Goal: Task Accomplishment & Management: Use online tool/utility

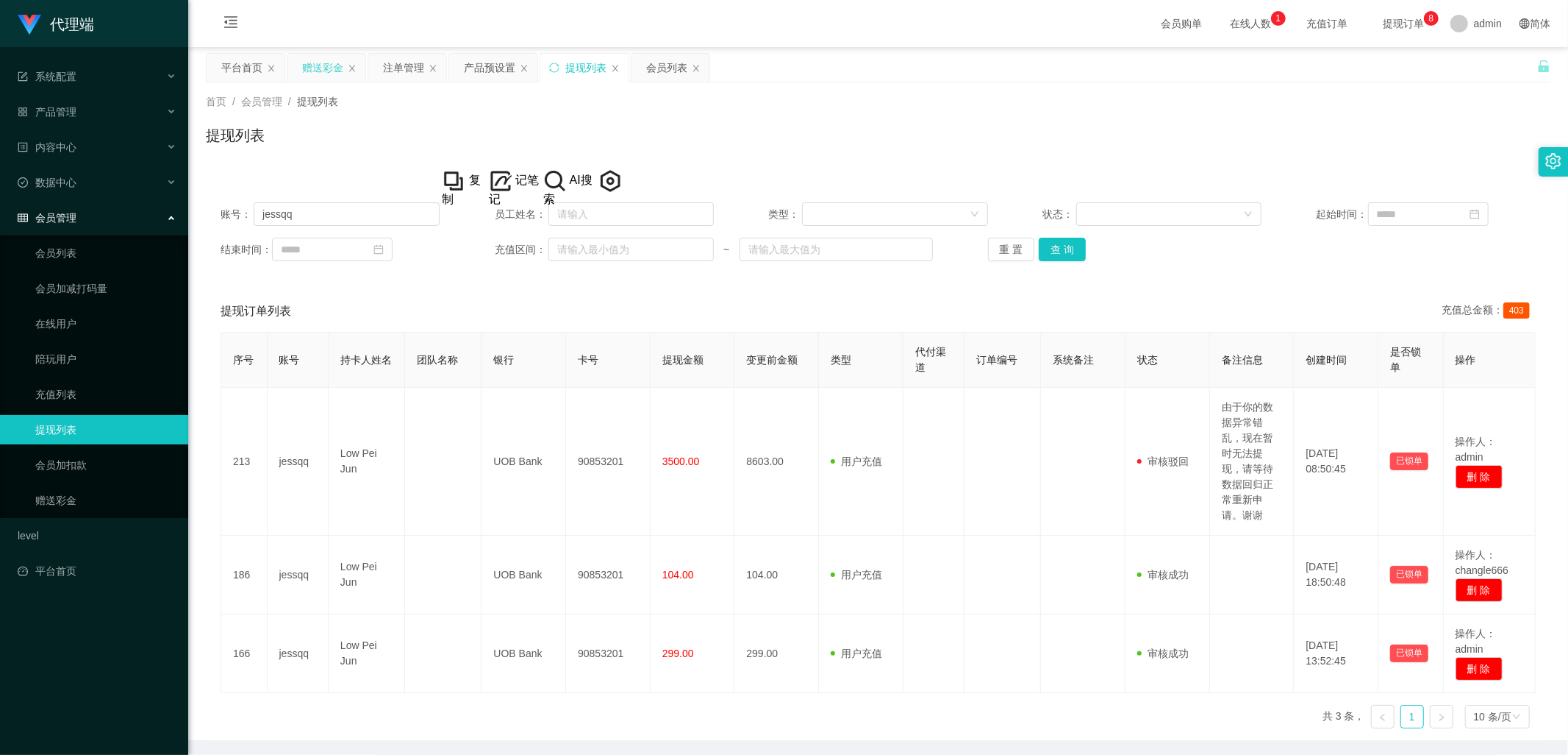
click at [306, 67] on div "赠送彩金" at bounding box center [323, 68] width 41 height 28
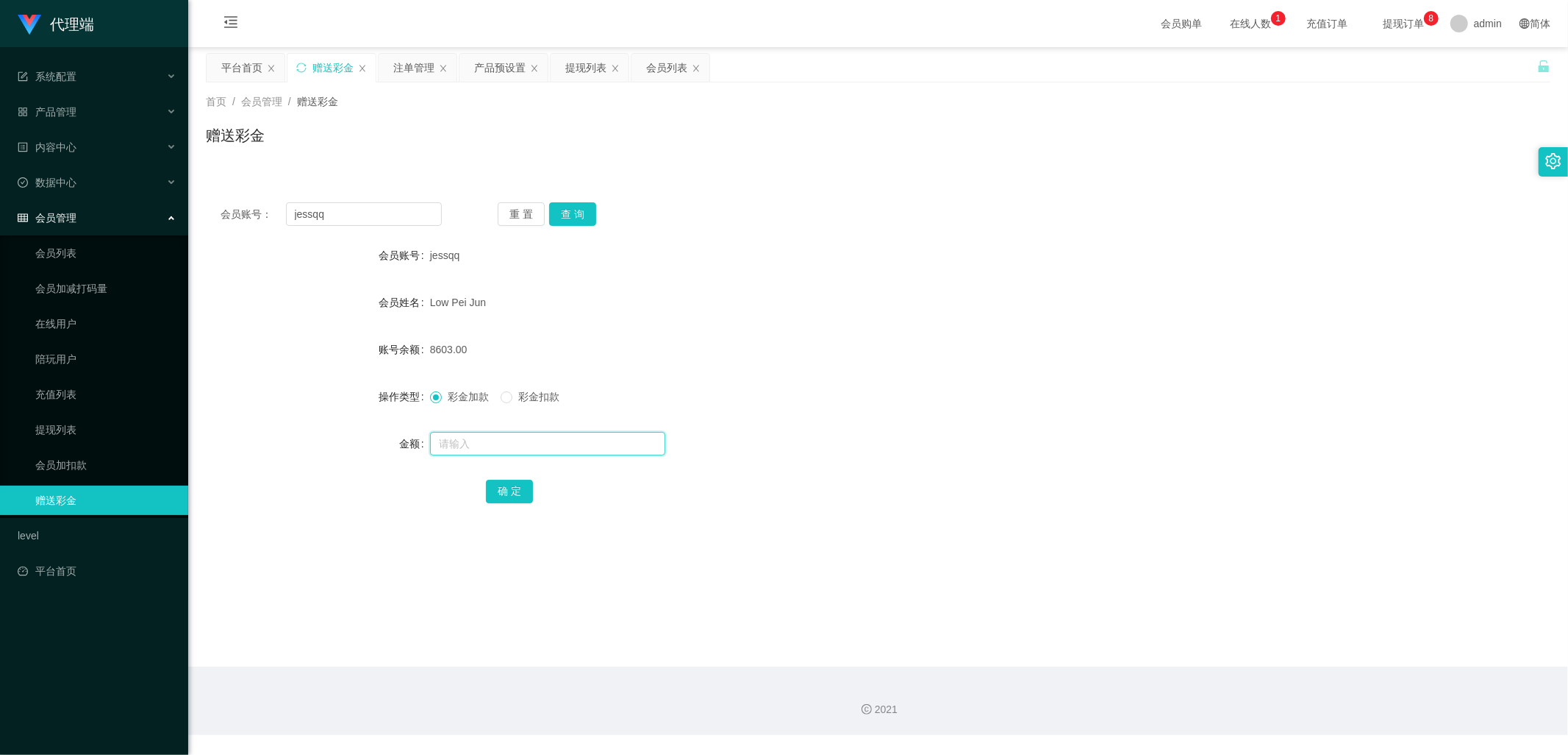
click at [487, 447] on input "text" at bounding box center [548, 444] width 235 height 23
type input "7000"
click at [517, 497] on button "确 定" at bounding box center [509, 491] width 47 height 23
click at [498, 69] on div "产品预设置" at bounding box center [500, 68] width 51 height 28
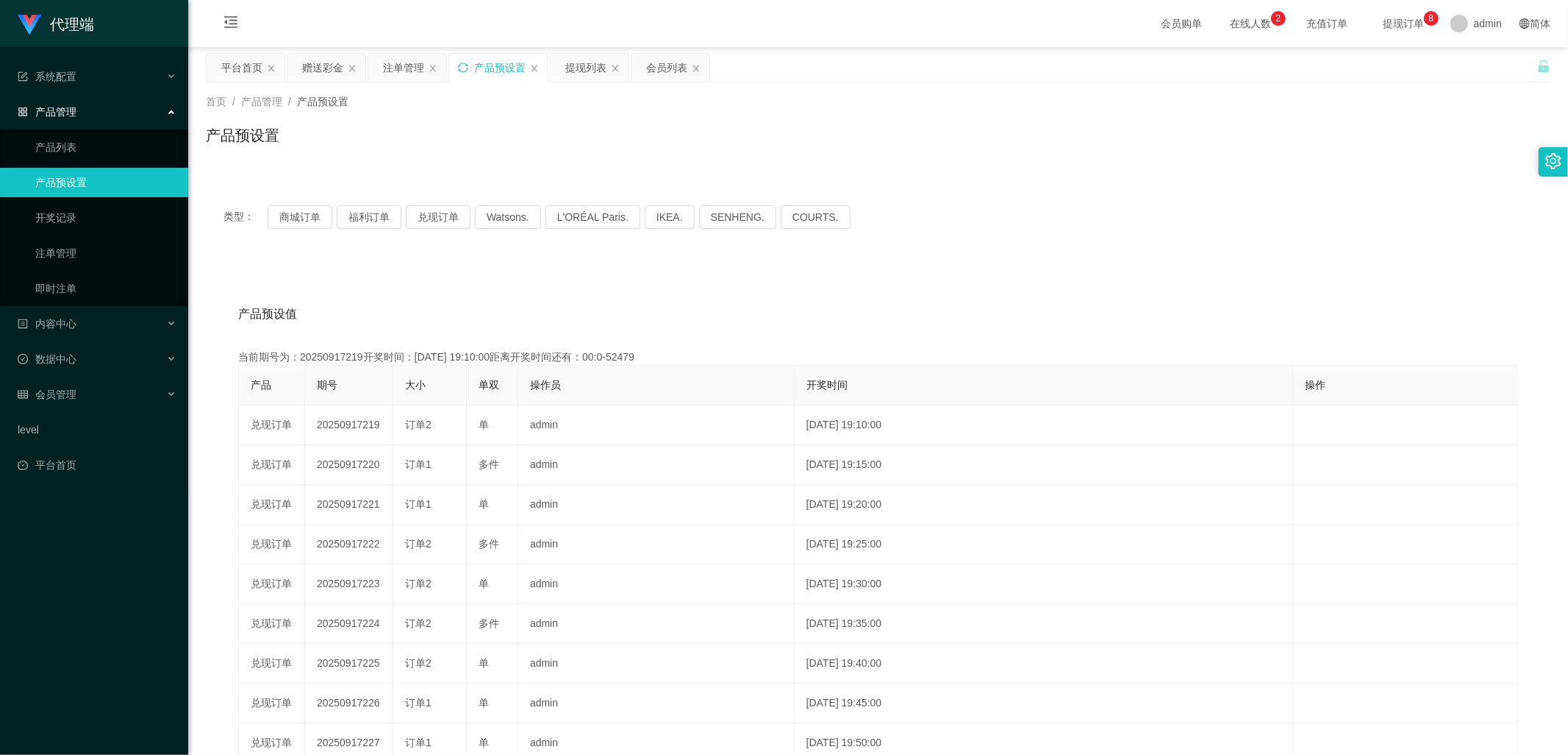
click at [464, 64] on icon "图标: sync" at bounding box center [463, 68] width 10 height 10
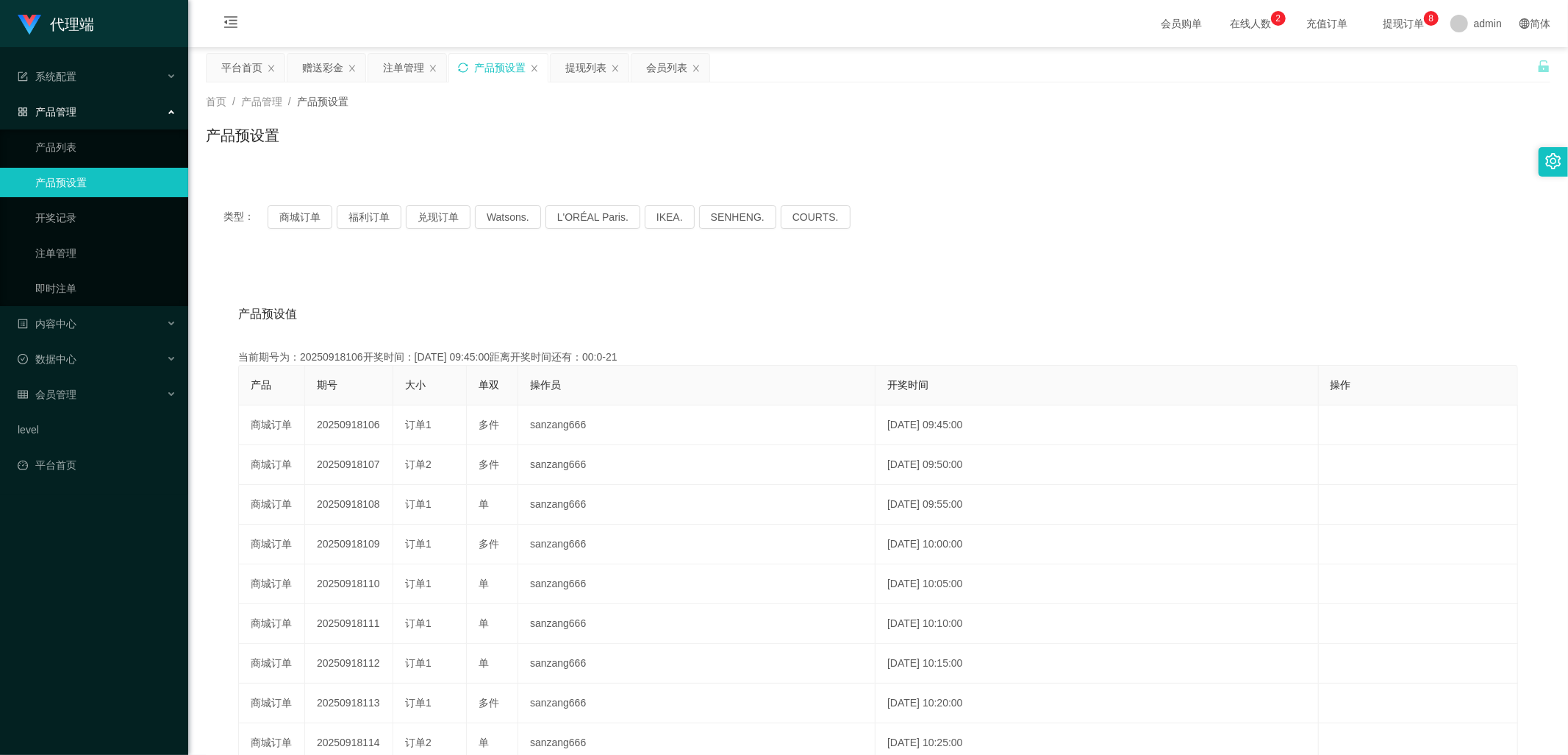
click at [464, 69] on icon "图标: sync" at bounding box center [463, 68] width 10 height 10
click at [313, 67] on div "赠送彩金" at bounding box center [323, 68] width 41 height 28
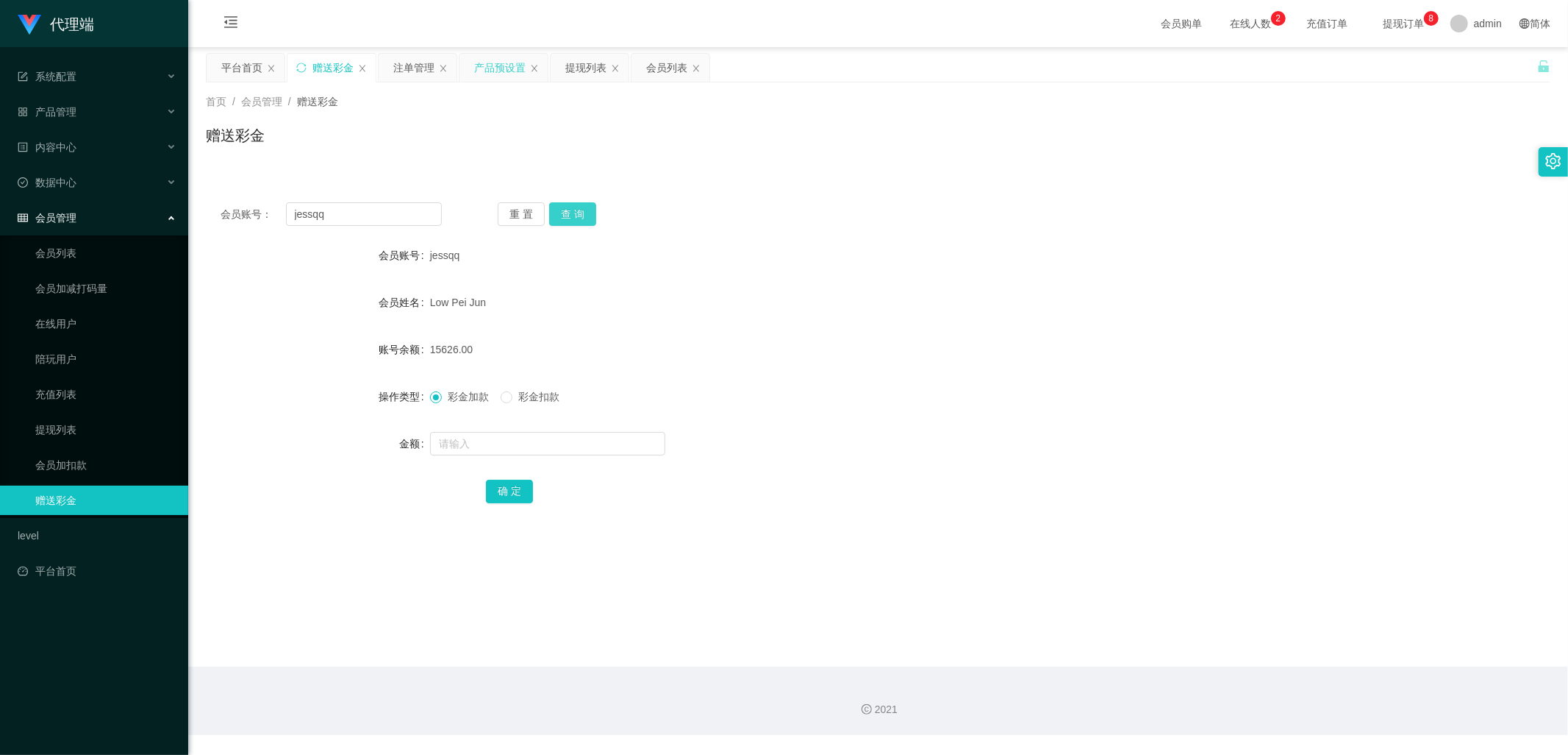
click at [576, 214] on button "查 询" at bounding box center [573, 214] width 47 height 23
